Goal: Navigation & Orientation: Find specific page/section

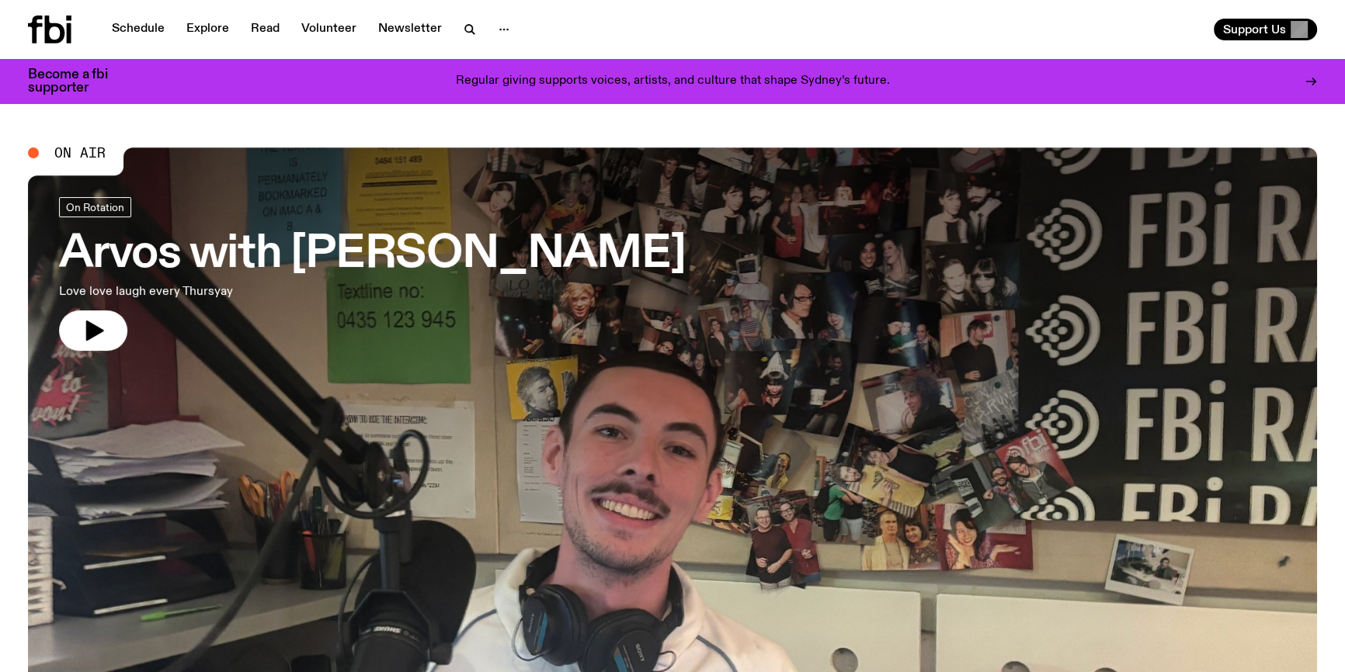
click at [544, 370] on div at bounding box center [672, 390] width 1289 height 484
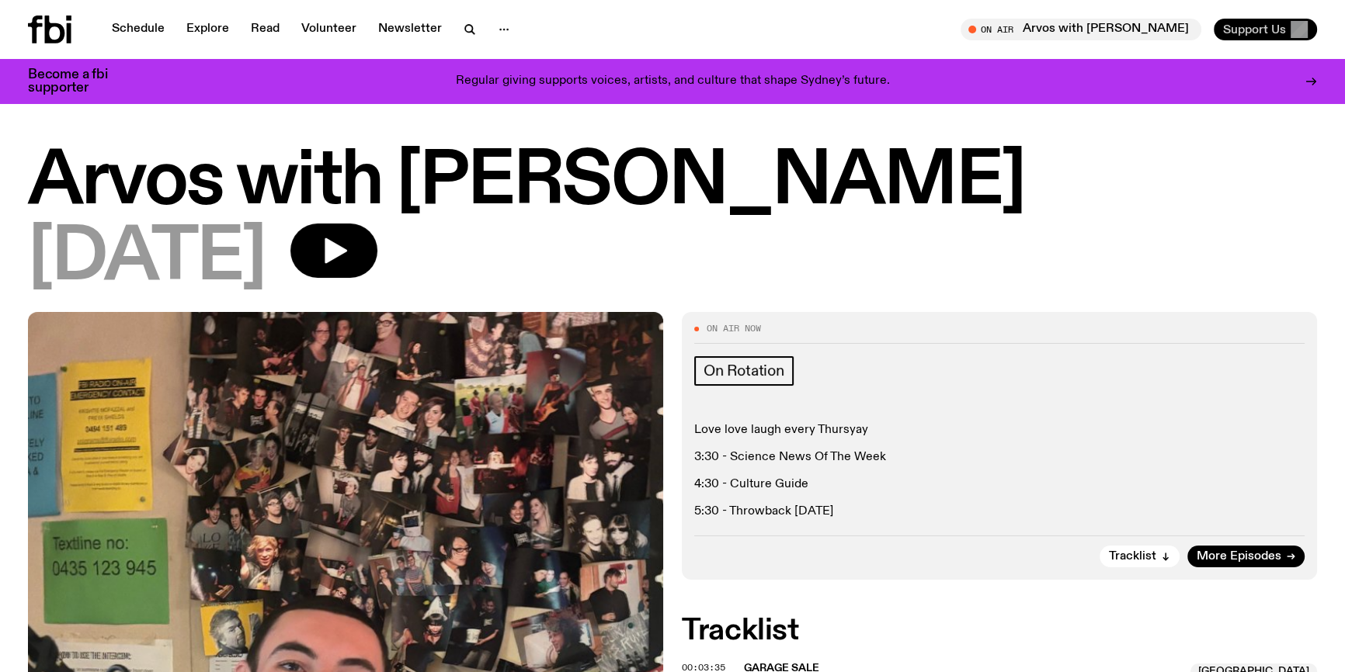
click at [1254, 24] on span "Support Us" at bounding box center [1254, 30] width 63 height 14
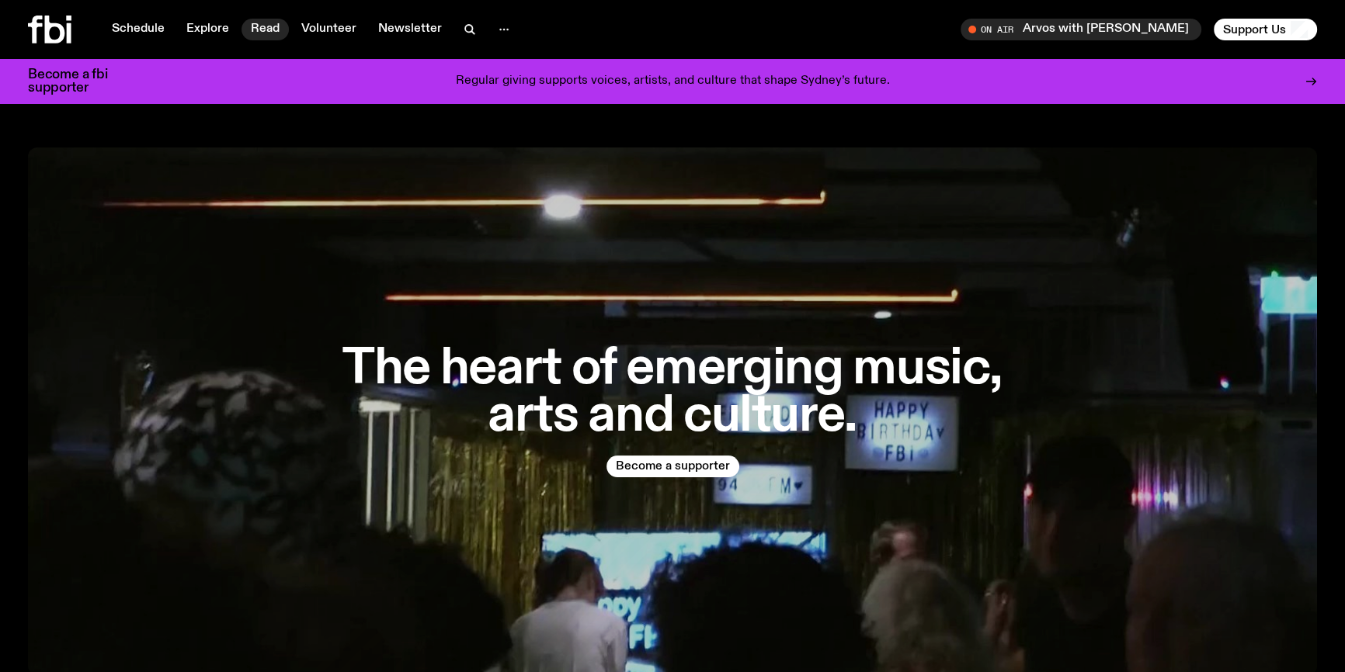
click at [261, 27] on link "Read" at bounding box center [265, 30] width 47 height 22
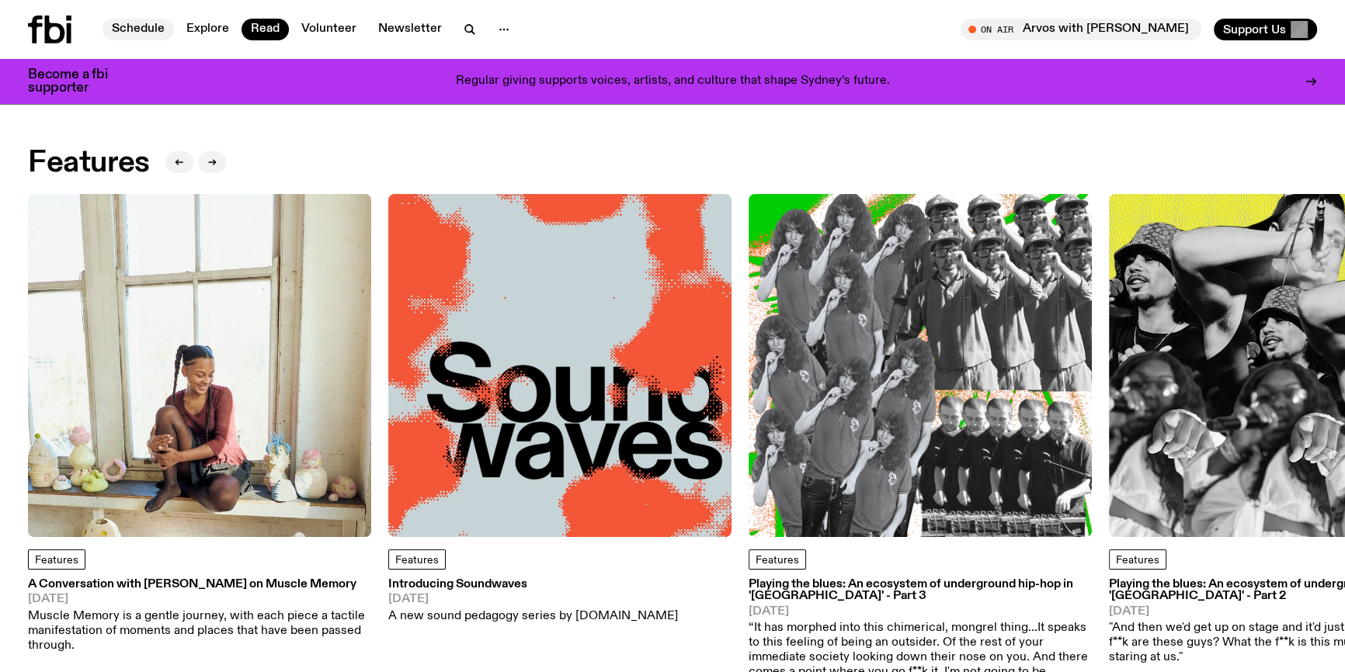
click at [132, 26] on link "Schedule" at bounding box center [138, 30] width 71 height 22
